Goal: Find specific page/section: Find specific page/section

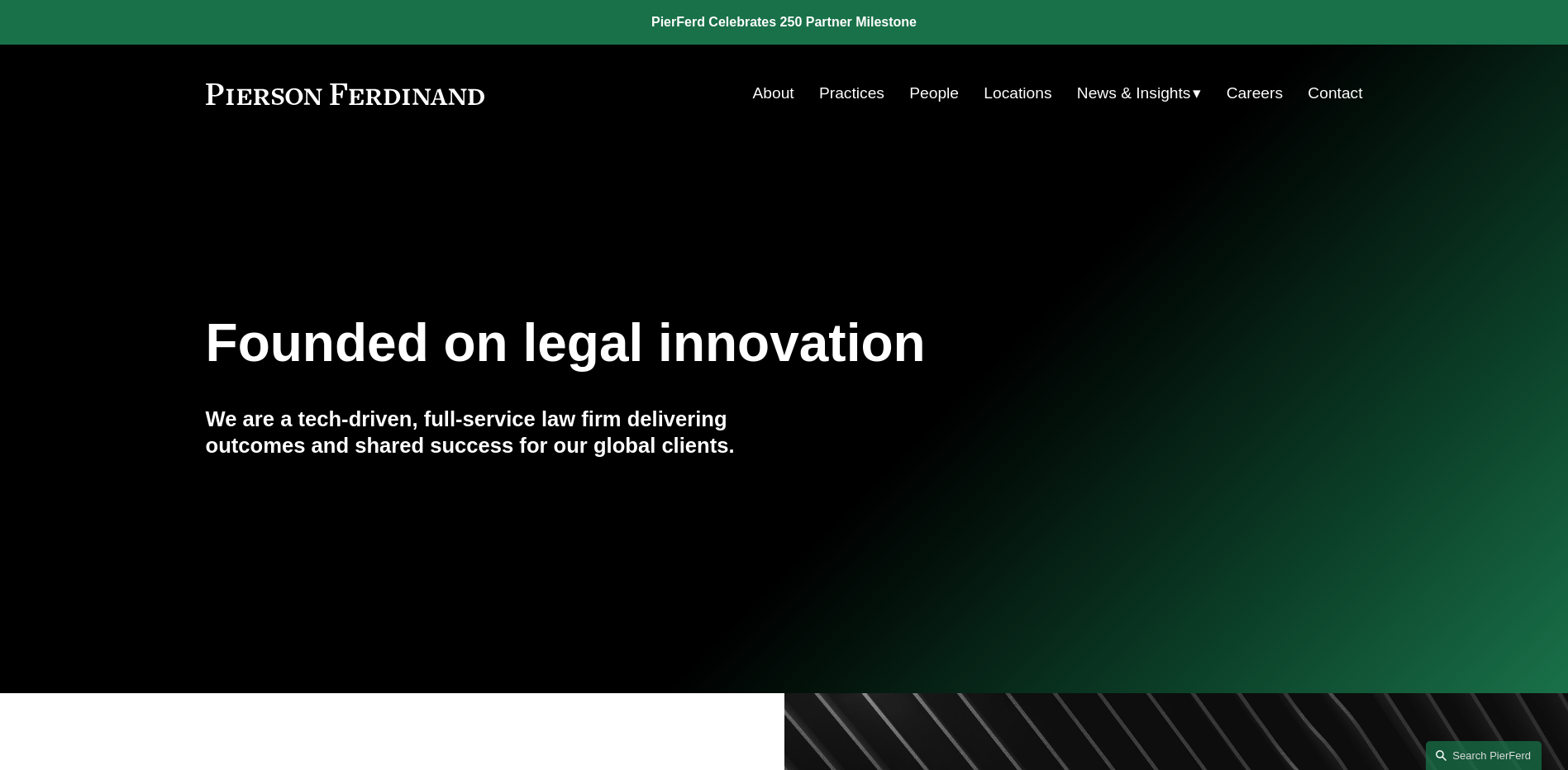
click at [948, 96] on link "People" at bounding box center [934, 93] width 49 height 31
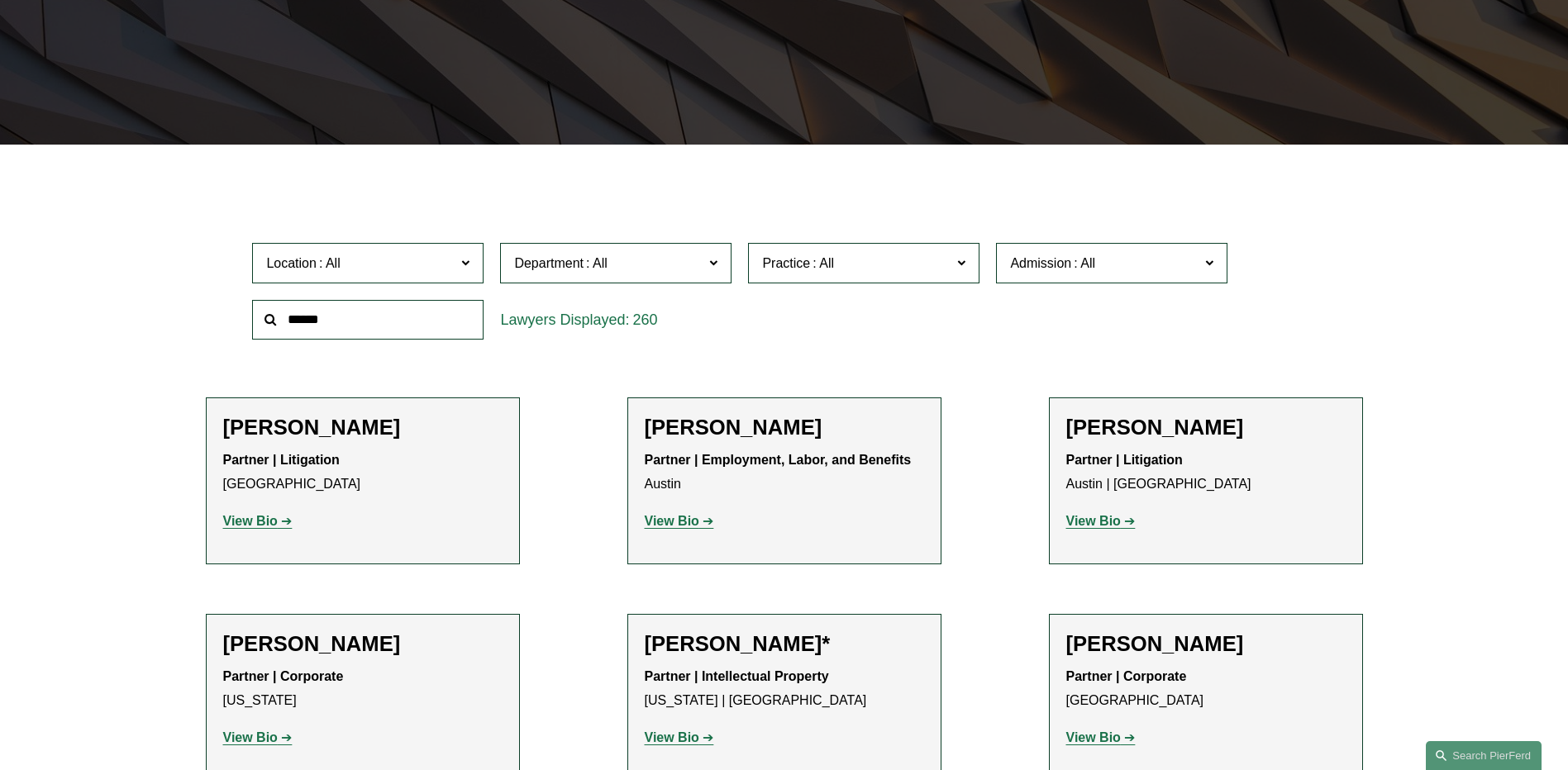
scroll to position [83, 0]
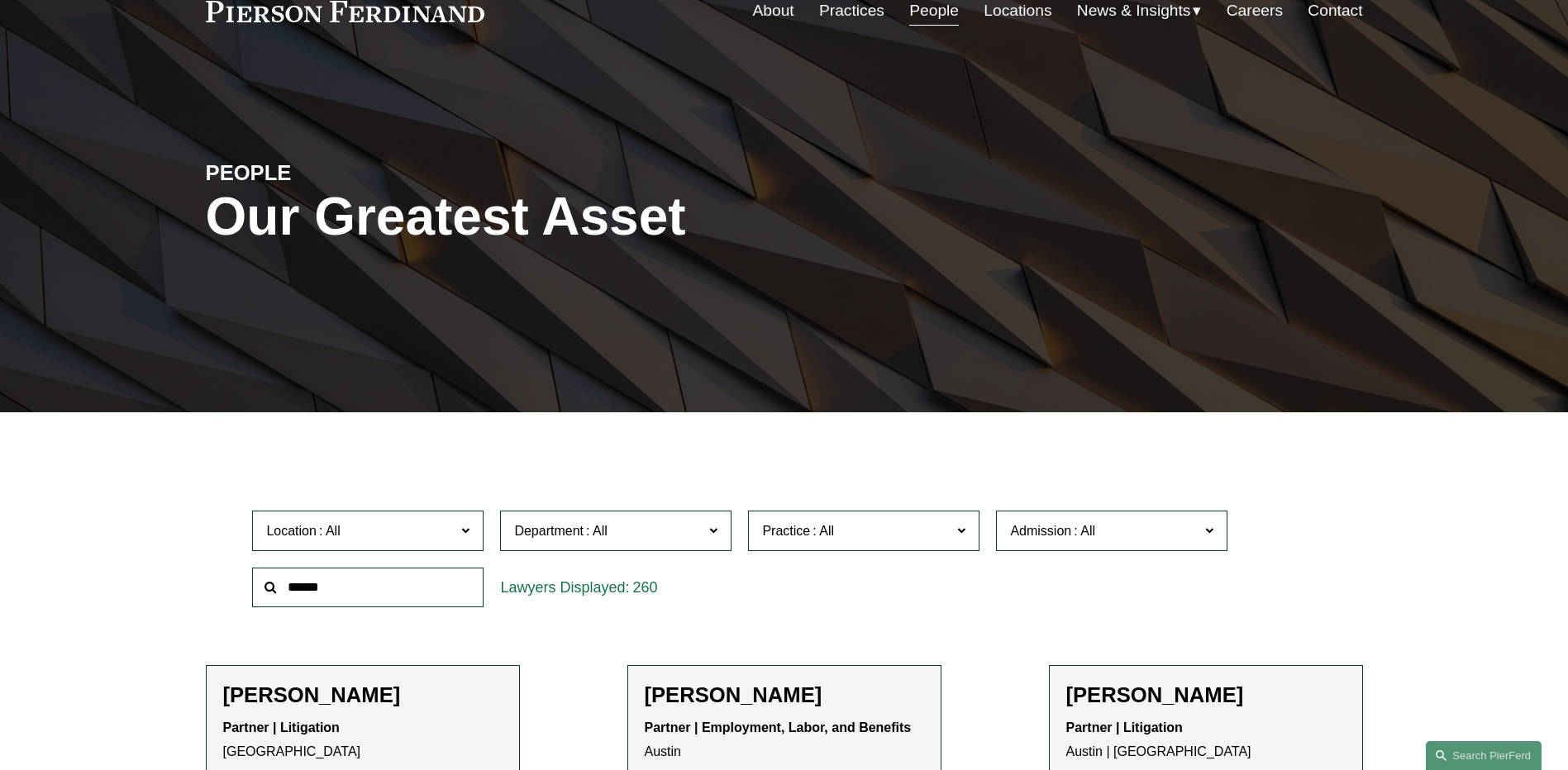
click at [0, 0] on span "News" at bounding box center [0, 0] width 0 height 0
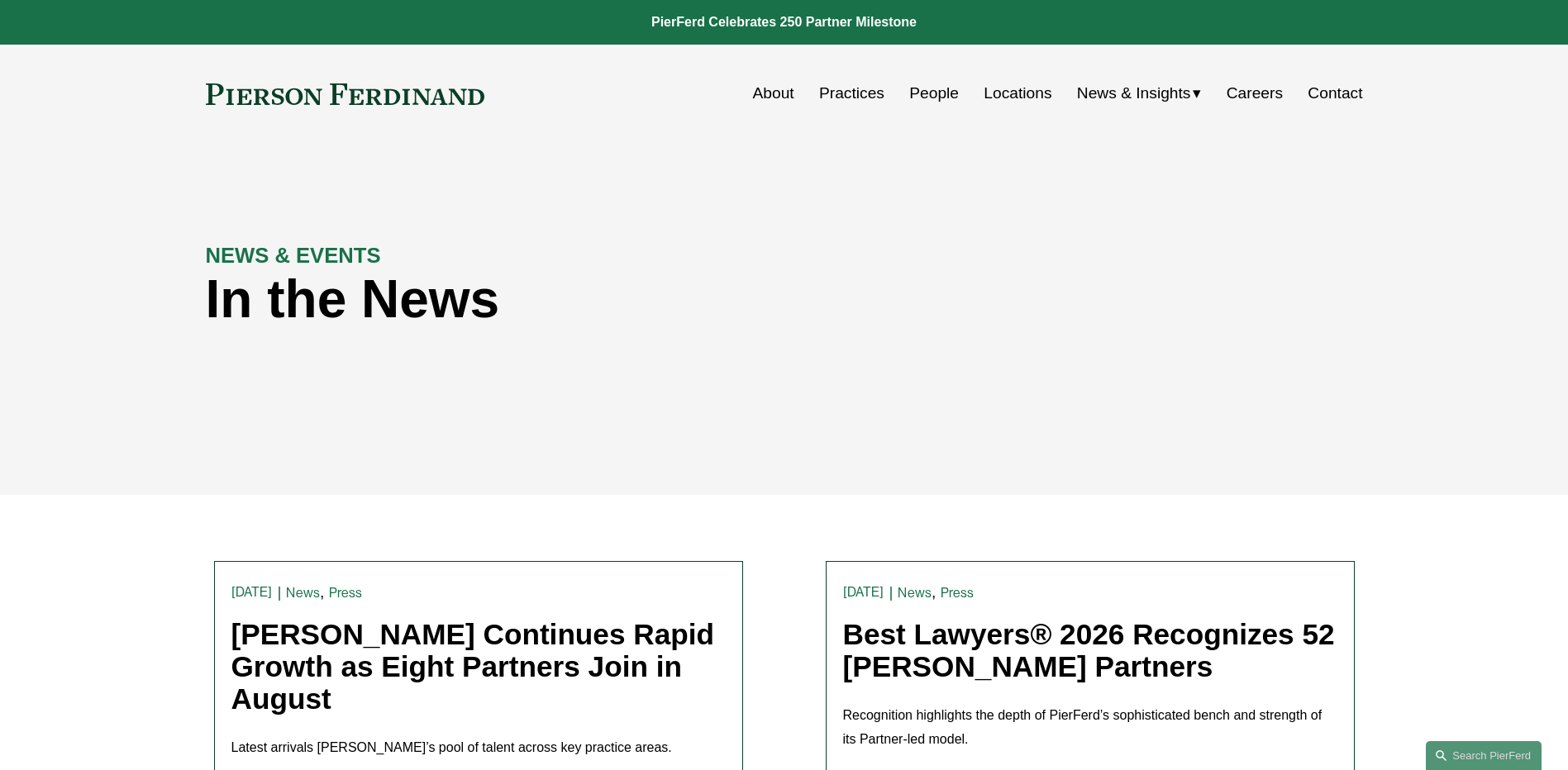
click at [0, 0] on span "Insights" at bounding box center [0, 0] width 0 height 0
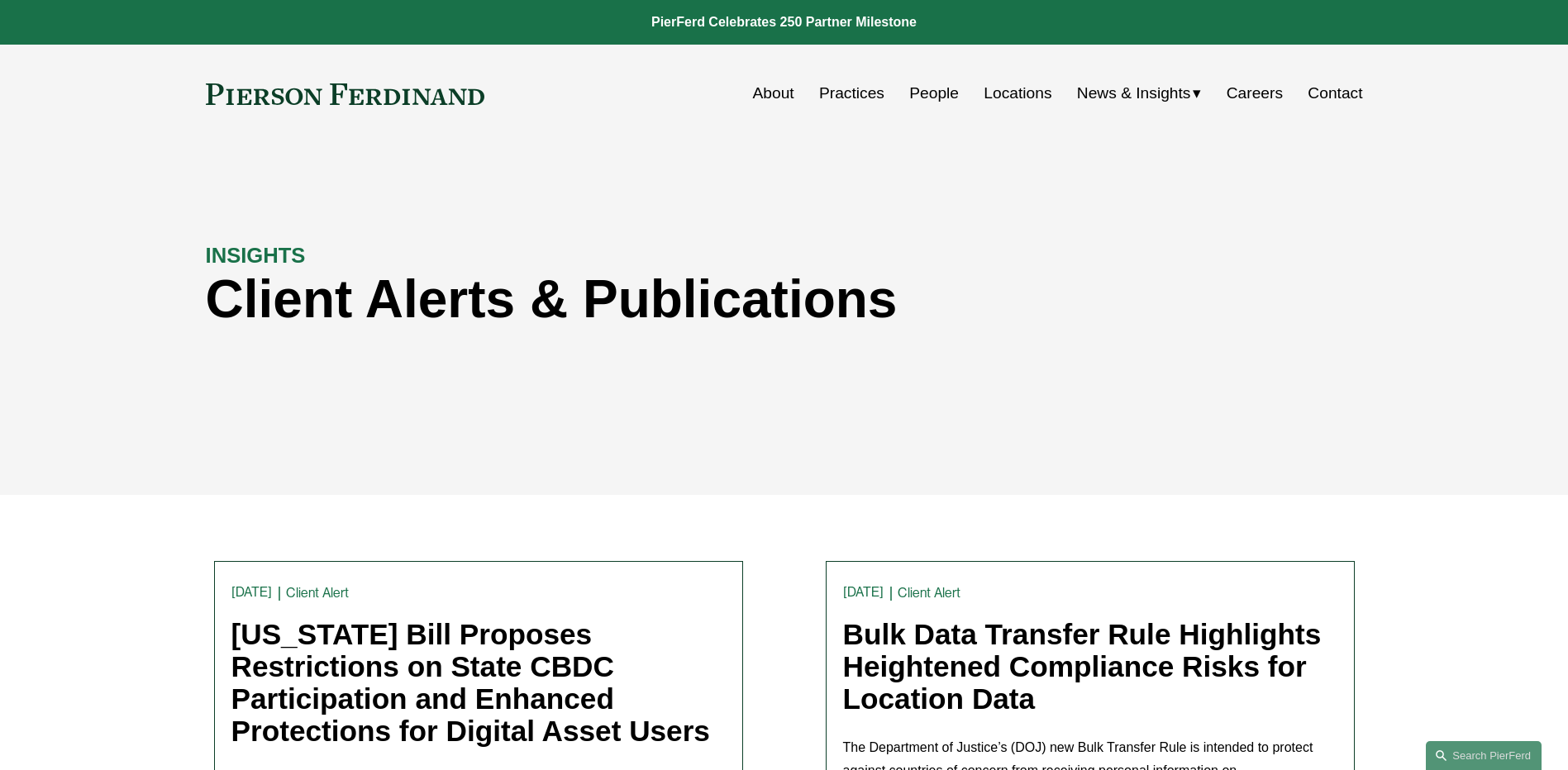
click at [1338, 93] on link "Contact" at bounding box center [1334, 93] width 55 height 31
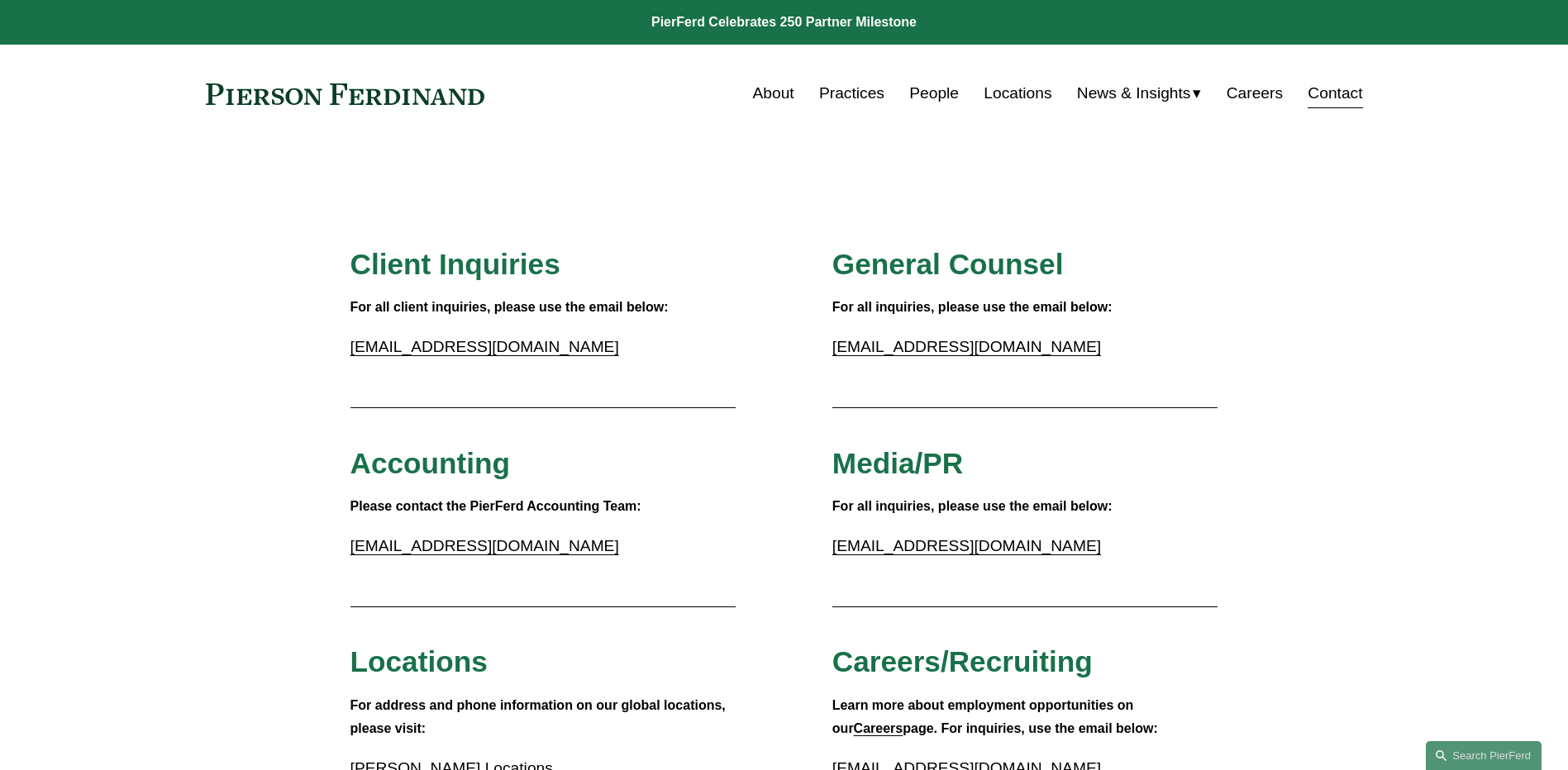
click at [930, 100] on link "People" at bounding box center [934, 93] width 49 height 31
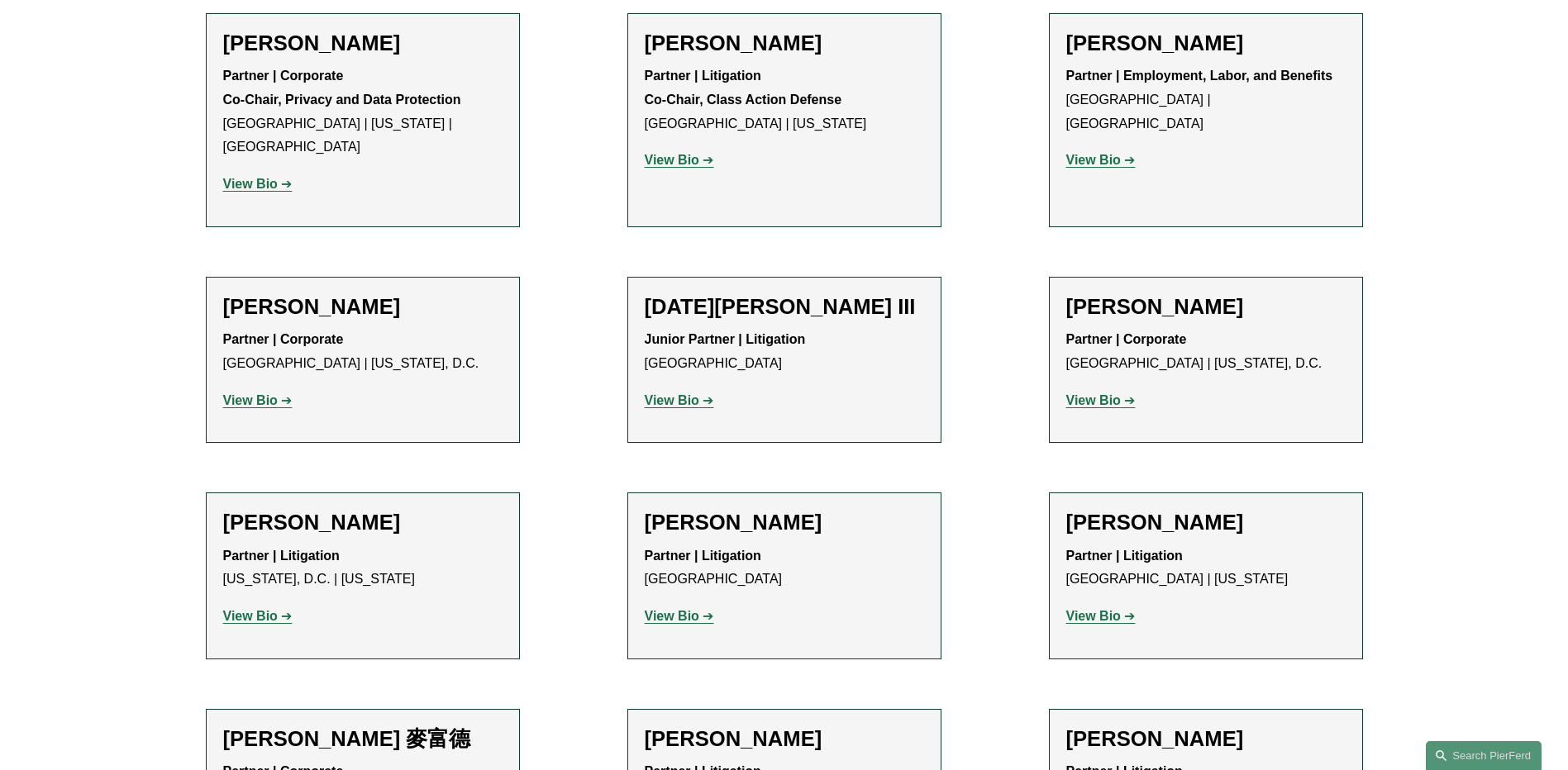
scroll to position [13226, 0]
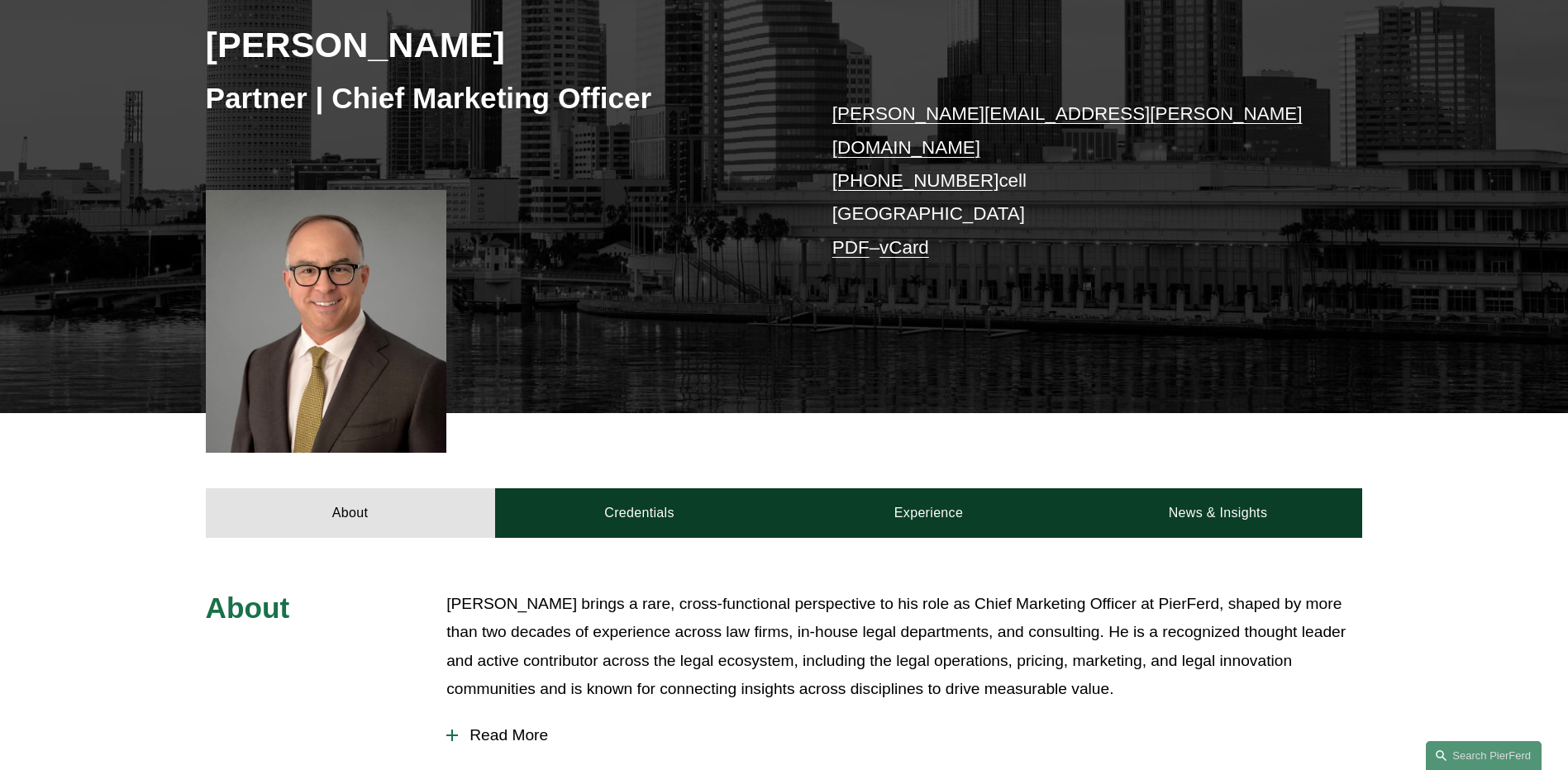
scroll to position [331, 0]
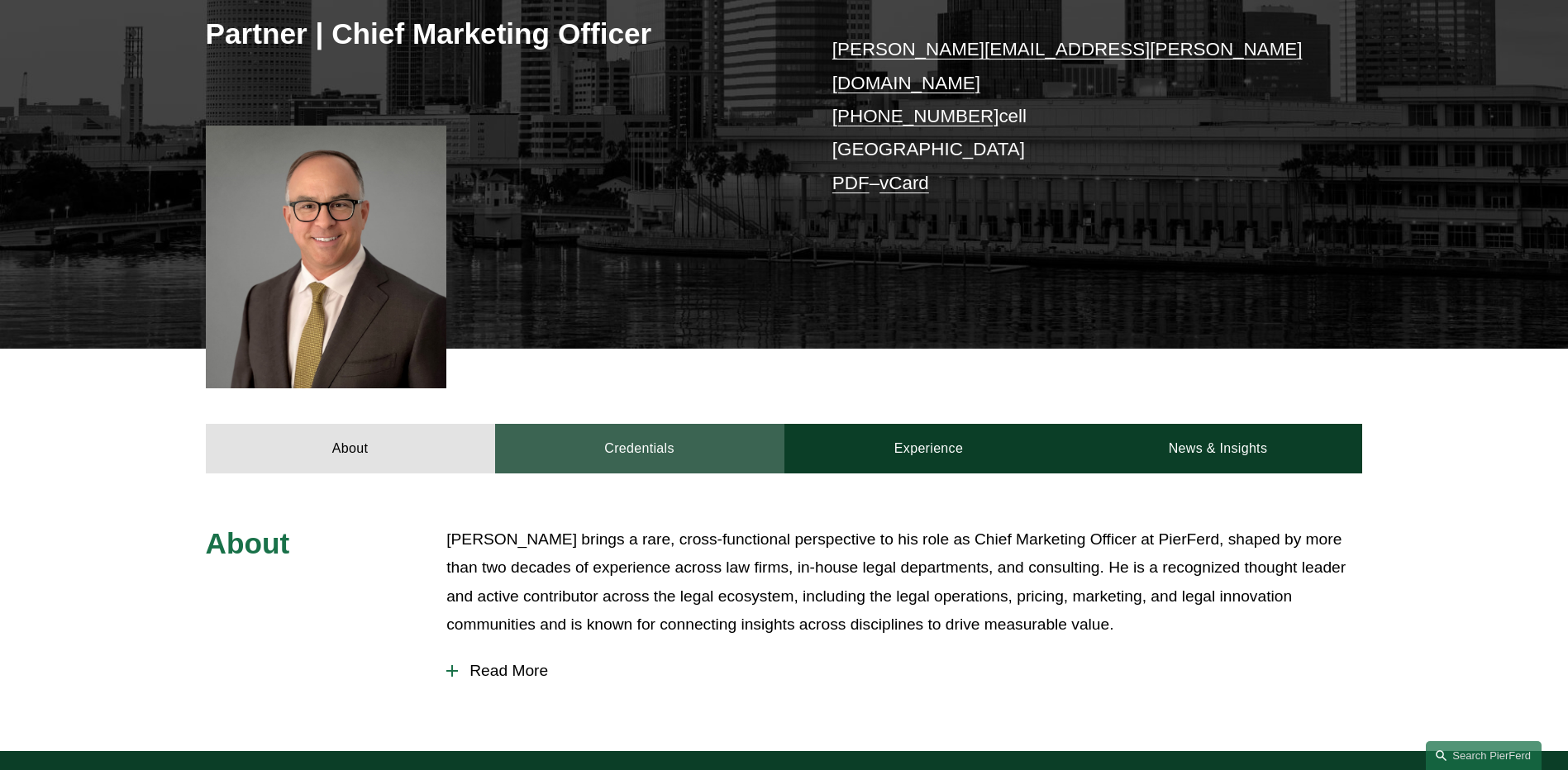
click at [700, 438] on link "Credentials" at bounding box center [640, 448] width 289 height 49
